Goal: Information Seeking & Learning: Understand process/instructions

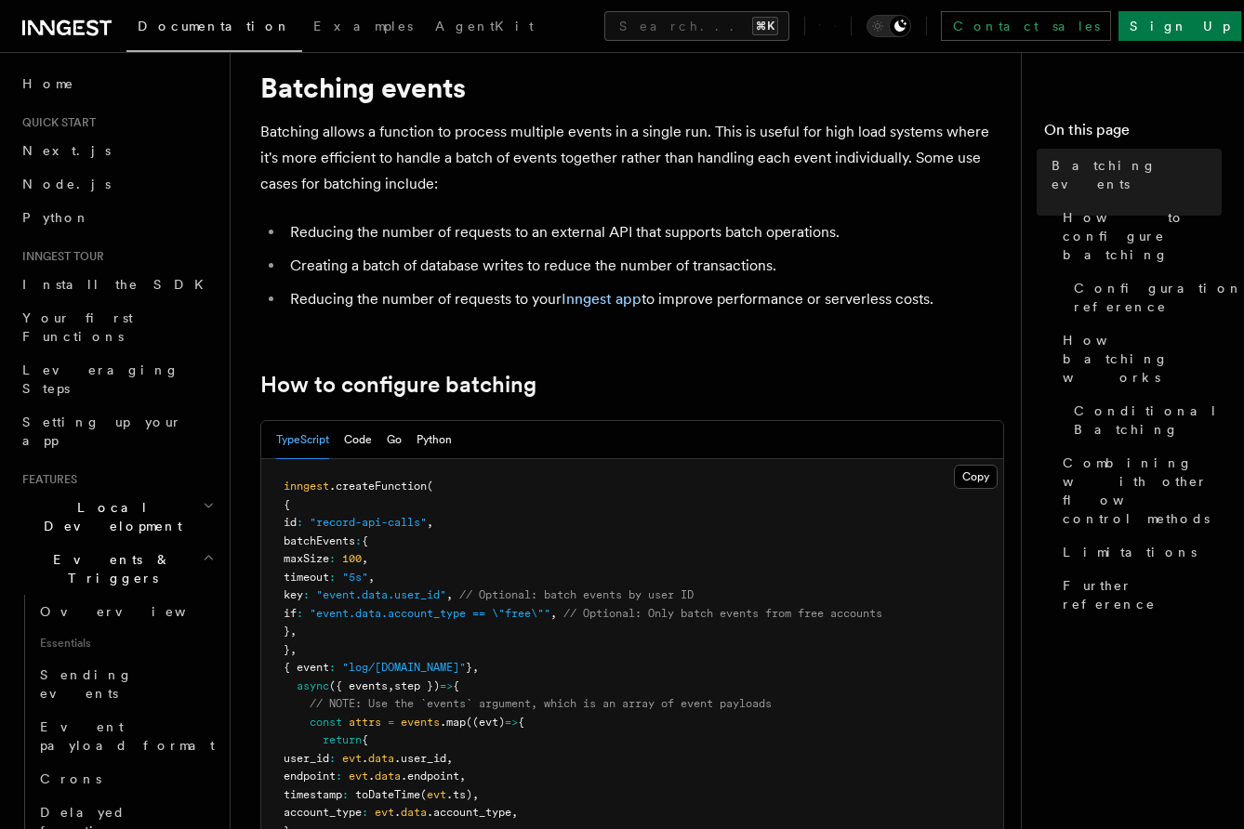
scroll to position [50, 0]
click at [621, 227] on li "Reducing the number of requests to an external API that supports batch operatio…" at bounding box center [643, 234] width 719 height 26
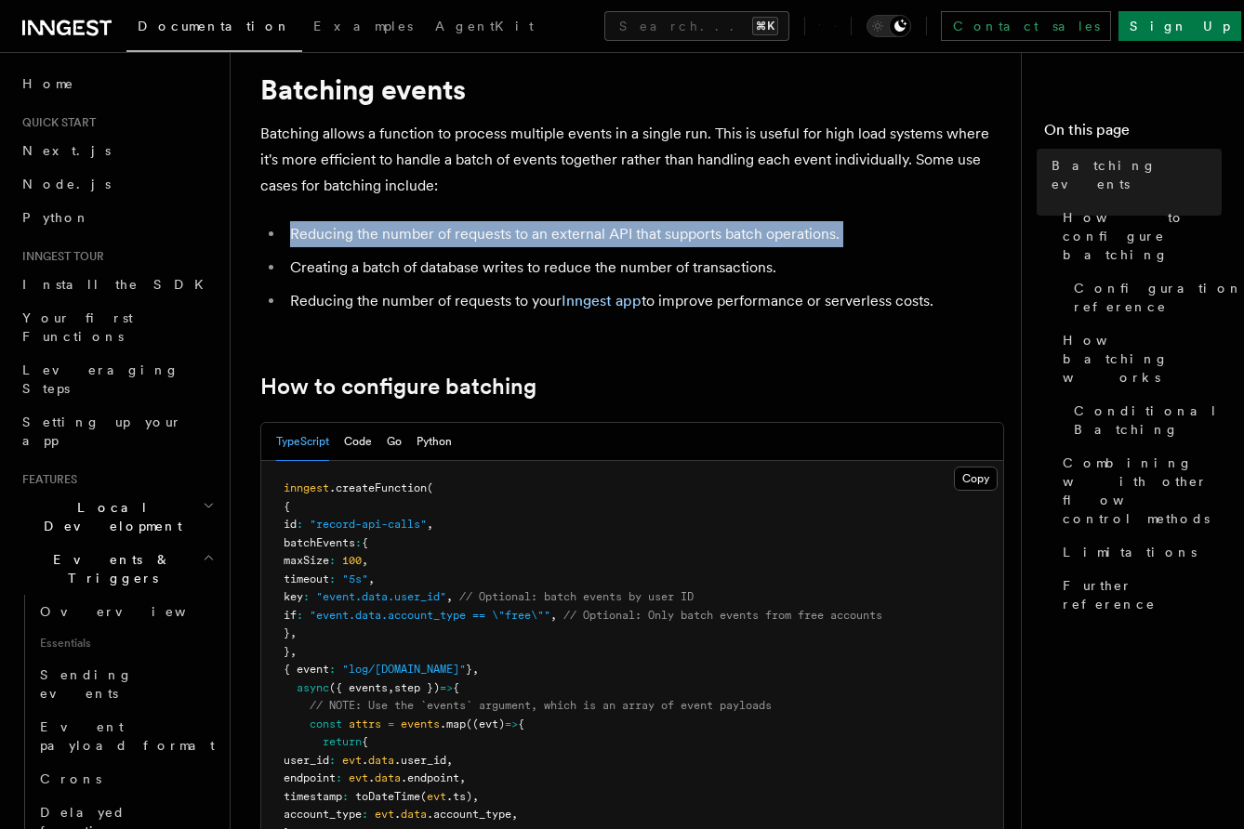
click at [621, 227] on li "Reducing the number of requests to an external API that supports batch operatio…" at bounding box center [643, 234] width 719 height 26
click at [621, 236] on li "Reducing the number of requests to an external API that supports batch operatio…" at bounding box center [643, 234] width 719 height 26
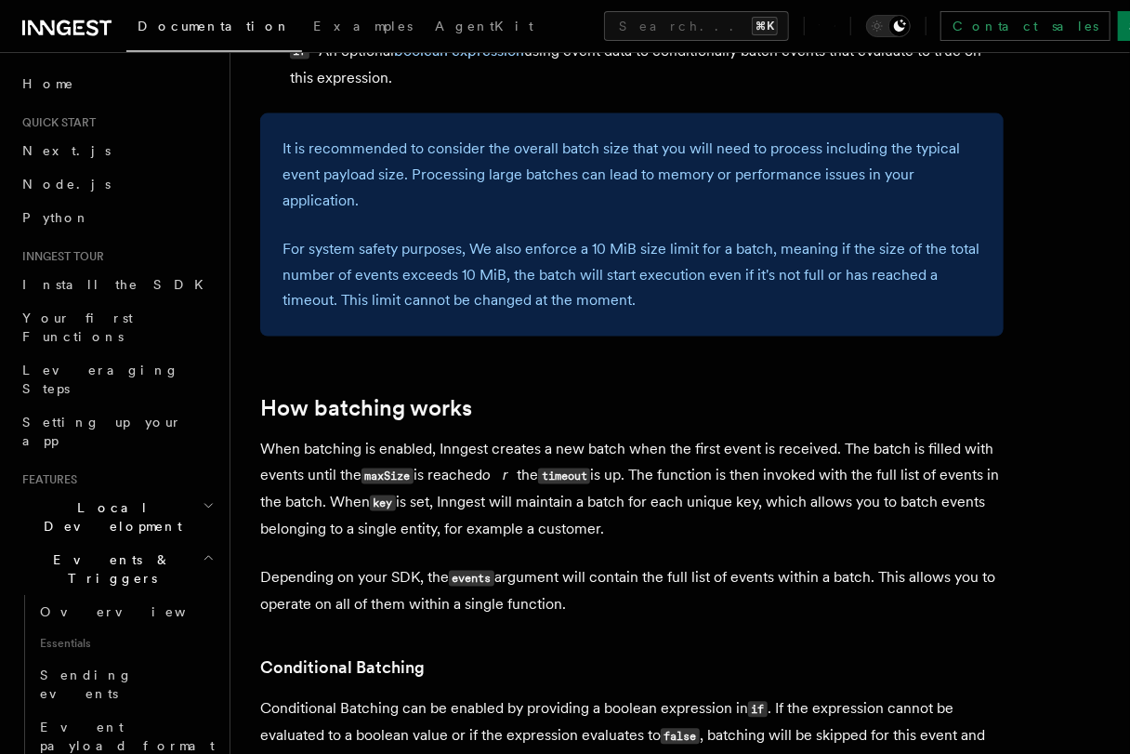
scroll to position [1428, 0]
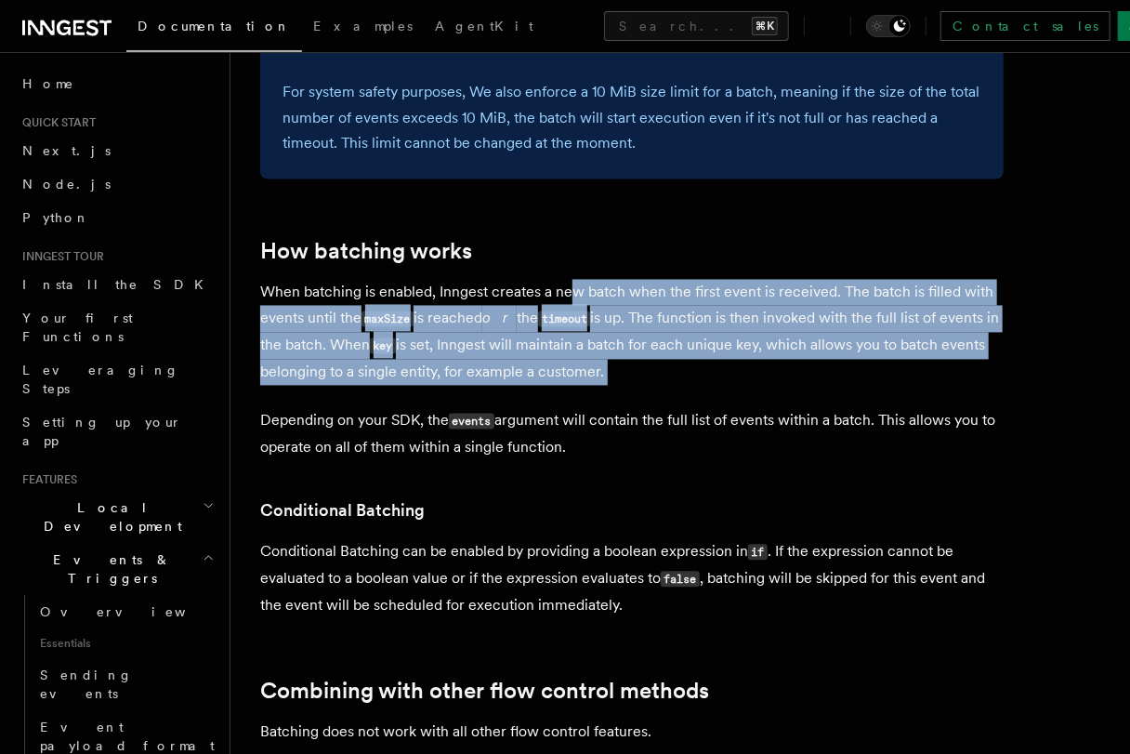
drag, startPoint x: 574, startPoint y: 288, endPoint x: 599, endPoint y: 389, distance: 103.3
click at [599, 389] on article "Features Events & Triggers Batching events Batching allows a function to proces…" at bounding box center [680, 87] width 840 height 2867
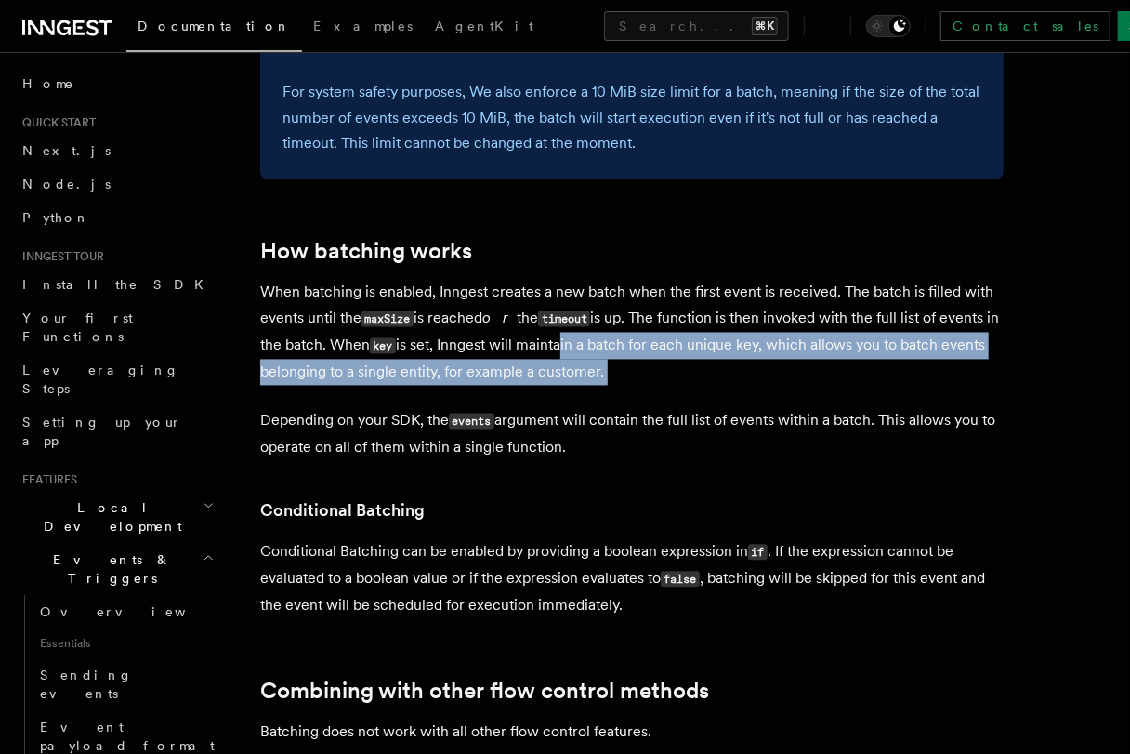
drag, startPoint x: 601, startPoint y: 389, endPoint x: 562, endPoint y: 346, distance: 57.9
click at [562, 346] on article "Features Events & Triggers Batching events Batching allows a function to proces…" at bounding box center [680, 87] width 840 height 2867
click at [562, 346] on p "When batching is enabled, Inngest creates a new batch when the first event is r…" at bounding box center [632, 333] width 744 height 106
drag, startPoint x: 562, startPoint y: 346, endPoint x: 572, endPoint y: 369, distance: 25.0
click at [572, 369] on p "When batching is enabled, Inngest creates a new batch when the first event is r…" at bounding box center [632, 333] width 744 height 106
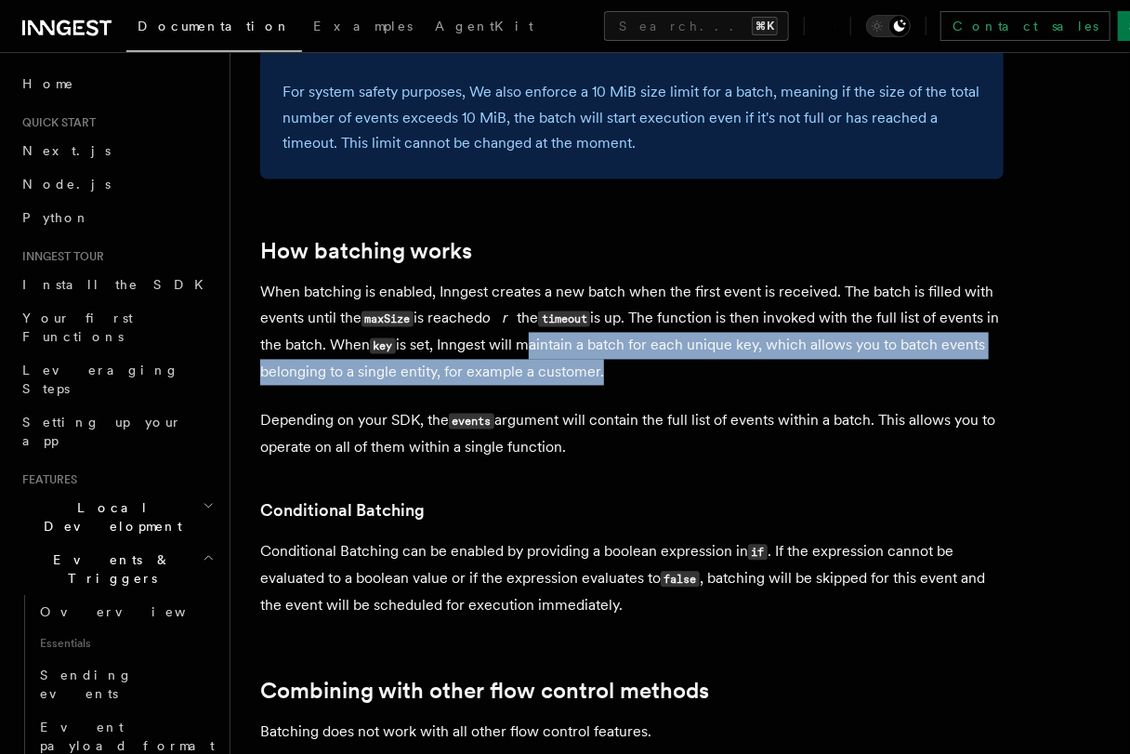
click at [586, 371] on p "When batching is enabled, Inngest creates a new batch when the first event is r…" at bounding box center [632, 333] width 744 height 106
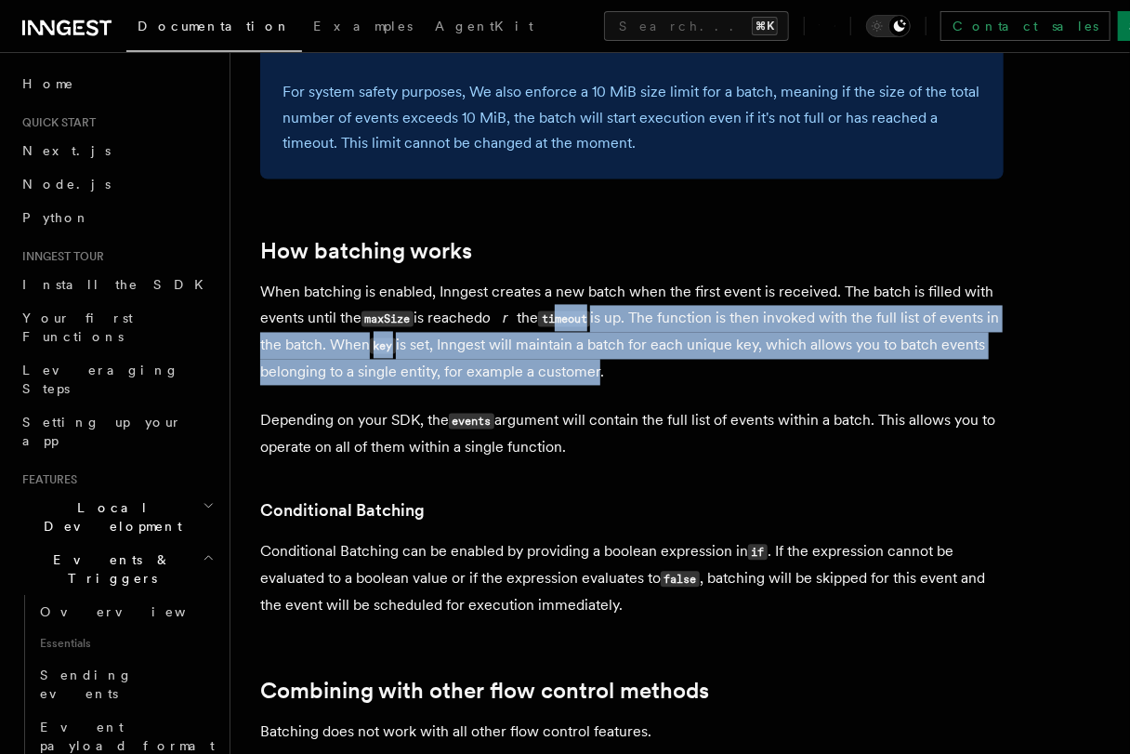
drag, startPoint x: 596, startPoint y: 374, endPoint x: 551, endPoint y: 321, distance: 69.3
click at [551, 321] on p "When batching is enabled, Inngest creates a new batch when the first event is r…" at bounding box center [632, 333] width 744 height 106
click at [551, 321] on code "timeout" at bounding box center [564, 319] width 52 height 16
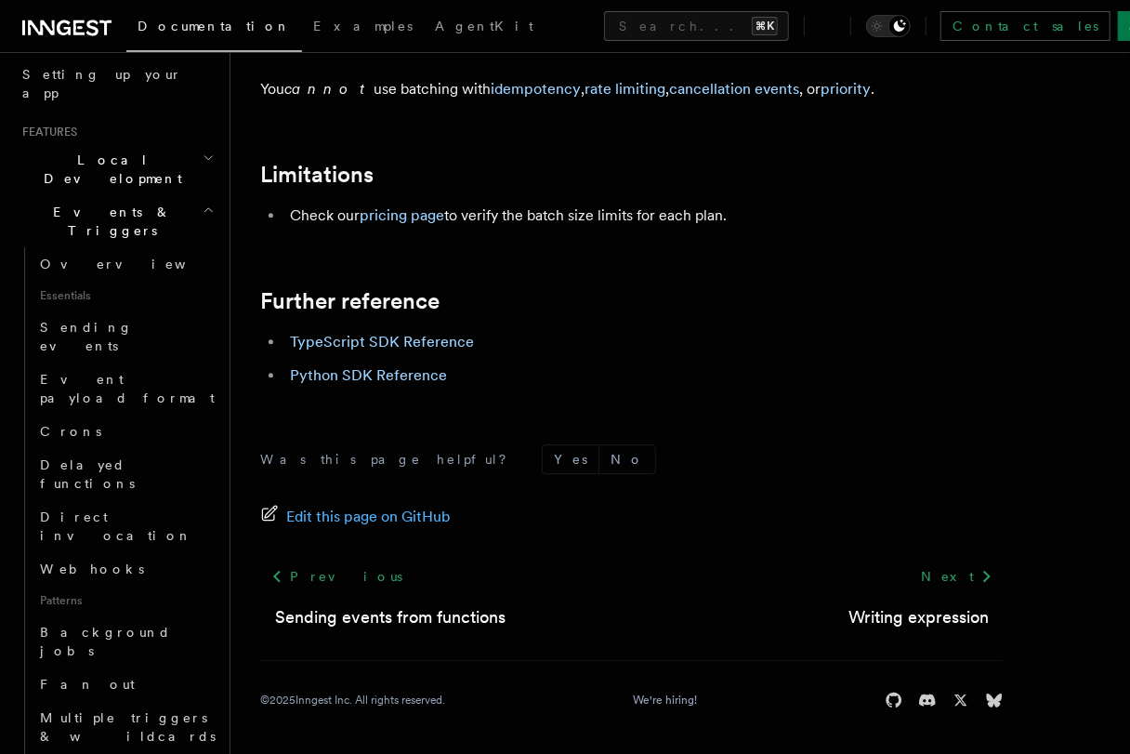
scroll to position [355, 0]
